Goal: Check status: Check status

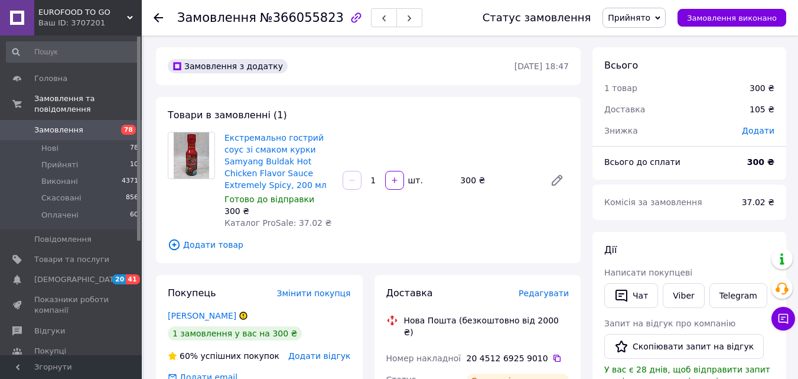
scroll to position [331, 0]
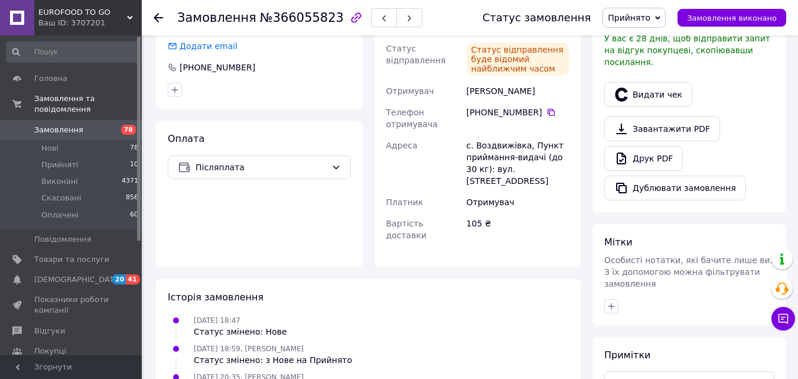
click at [158, 17] on icon at bounding box center [158, 17] width 9 height 9
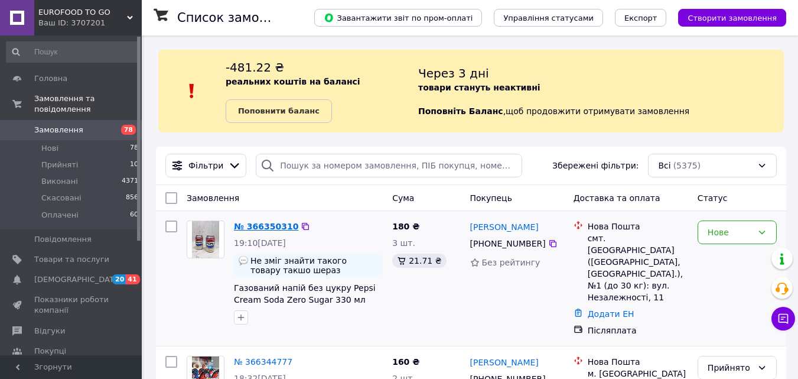
click at [271, 229] on link "№ 366350310" at bounding box center [266, 226] width 64 height 9
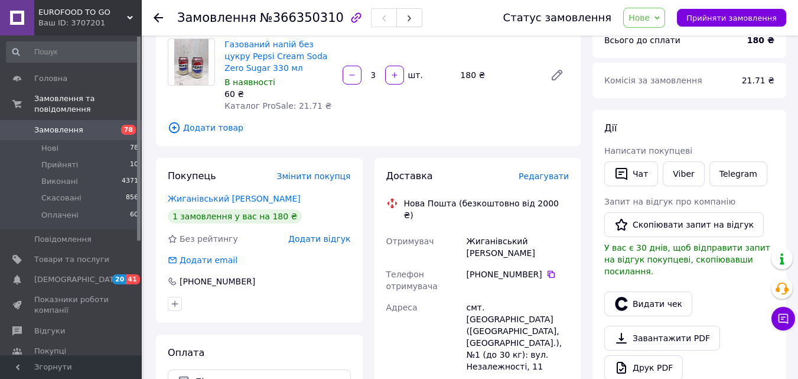
scroll to position [142, 0]
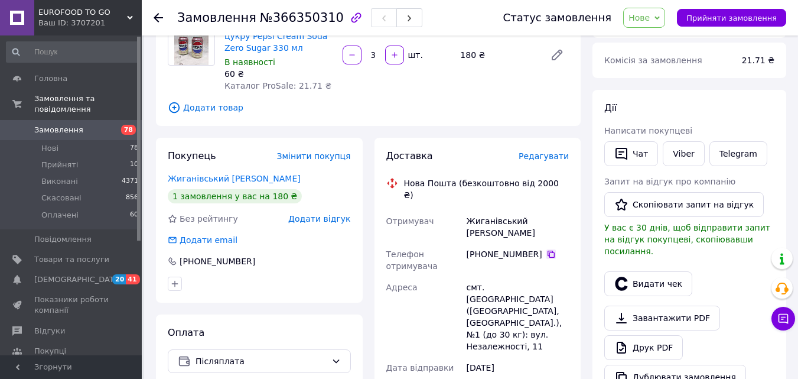
click at [547, 249] on icon at bounding box center [551, 253] width 9 height 9
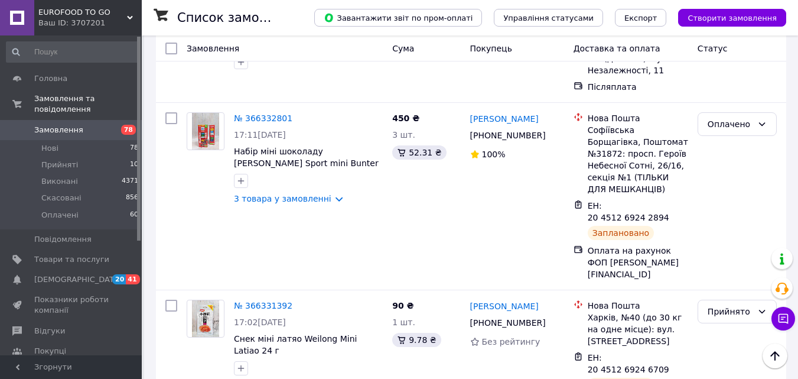
scroll to position [756, 0]
